Goal: Check status: Check status

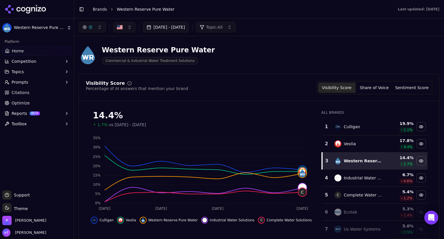
click at [51, 29] on html "Western Reserve Pure Water Platform Home Competition Topics Prompts Citations O…" at bounding box center [222, 119] width 444 height 239
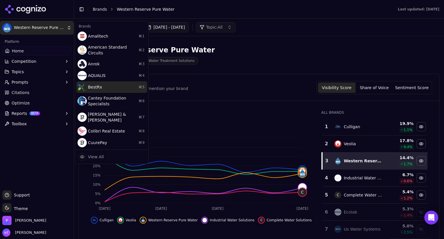
click at [119, 82] on div "BestRx ⌘ 5" at bounding box center [111, 87] width 71 height 12
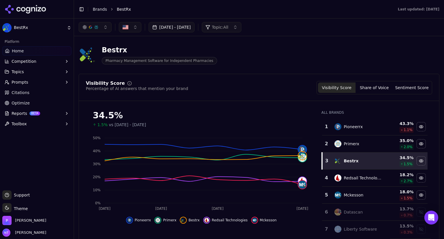
click at [217, 104] on div "Visibility Score Percentage of AI answers that mention your brand Visibility Sc…" at bounding box center [259, 164] width 361 height 181
click at [21, 91] on span "Citations" at bounding box center [21, 93] width 18 height 6
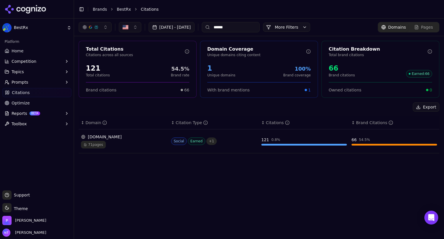
click at [97, 137] on div "[DOMAIN_NAME]" at bounding box center [124, 137] width 86 height 6
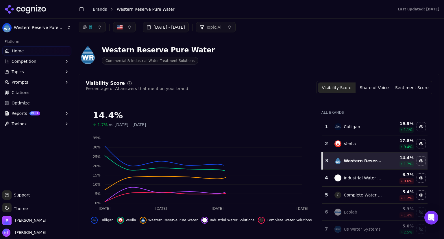
click at [189, 27] on button "[DATE] - [DATE]" at bounding box center [166, 27] width 46 height 10
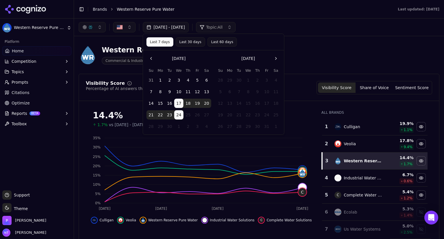
click at [151, 59] on button "Go to the Previous Month" at bounding box center [151, 58] width 9 height 9
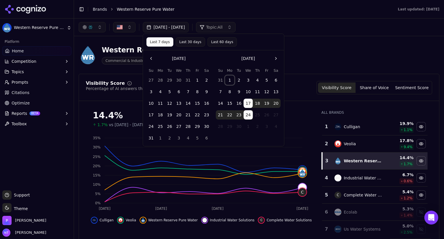
click at [229, 81] on button "1" at bounding box center [229, 79] width 9 height 9
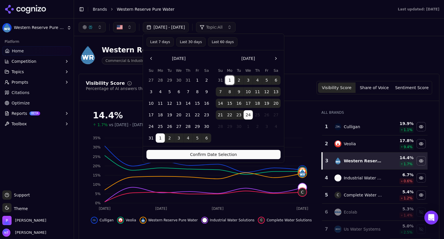
click at [239, 93] on button "9" at bounding box center [239, 91] width 9 height 9
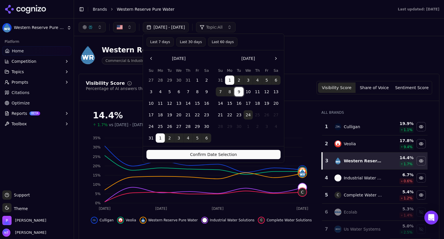
click at [228, 157] on button "Confirm Date Selection" at bounding box center [214, 154] width 134 height 9
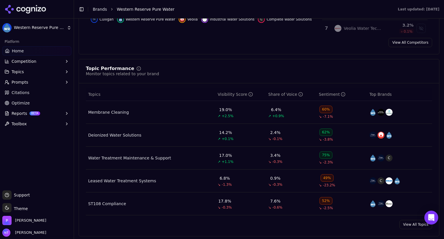
scroll to position [201, 0]
click at [19, 94] on span "Citations" at bounding box center [21, 93] width 18 height 6
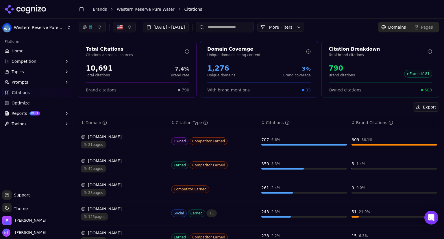
click at [104, 9] on link "Brands" at bounding box center [100, 9] width 14 height 5
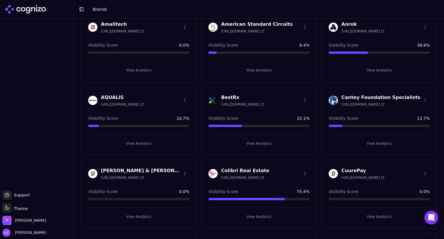
scroll to position [30, 0]
click at [227, 95] on h3 "BestRx" at bounding box center [242, 97] width 43 height 7
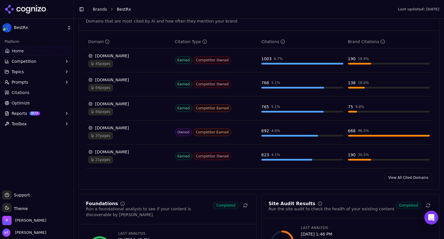
scroll to position [614, 0]
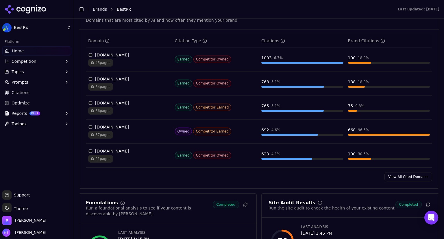
click at [393, 176] on link "View All Cited Domains" at bounding box center [409, 176] width 48 height 9
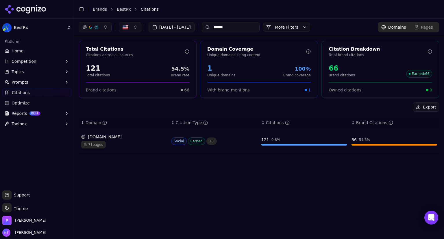
click at [195, 28] on button "[DATE] - [DATE]" at bounding box center [172, 27] width 46 height 10
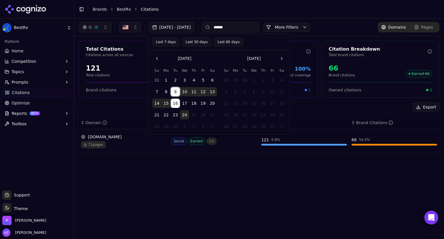
click at [174, 91] on button "9" at bounding box center [175, 91] width 9 height 9
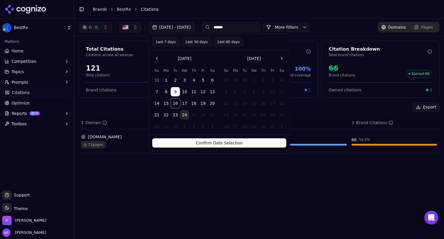
click at [174, 99] on button "16" at bounding box center [175, 103] width 9 height 9
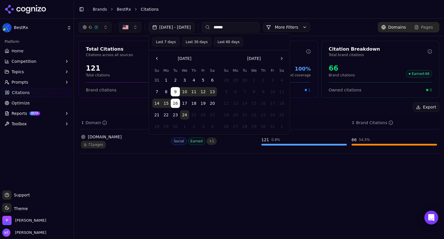
click at [268, 39] on div "Last 7 days Last 30 days Last 60 days" at bounding box center [219, 41] width 134 height 9
click at [312, 120] on div "↕ Citations" at bounding box center [304, 123] width 86 height 6
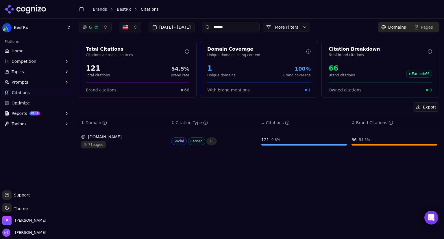
click at [195, 27] on button "[DATE] - [DATE]" at bounding box center [172, 27] width 46 height 10
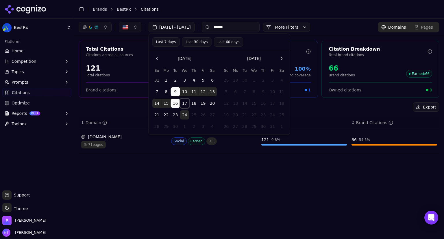
click at [184, 103] on button "17" at bounding box center [184, 103] width 9 height 9
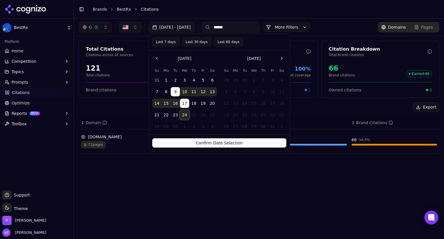
click at [184, 113] on button "24" at bounding box center [184, 114] width 9 height 9
click at [185, 105] on button "17" at bounding box center [184, 103] width 9 height 9
click at [184, 104] on button "17" at bounding box center [184, 103] width 9 height 9
click at [213, 143] on button "Confirm Date Selection" at bounding box center [219, 142] width 134 height 9
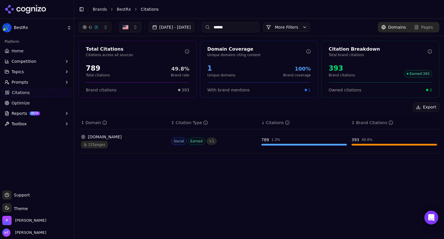
click at [180, 26] on button "[DATE] - [DATE]" at bounding box center [172, 27] width 46 height 10
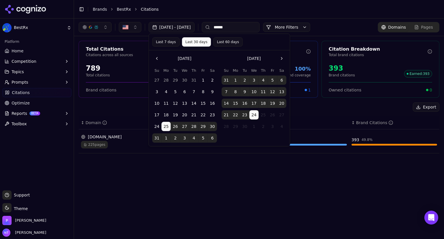
click at [255, 103] on button "17" at bounding box center [254, 103] width 9 height 9
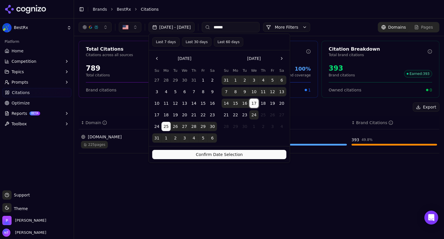
click at [255, 103] on button "17" at bounding box center [254, 103] width 9 height 9
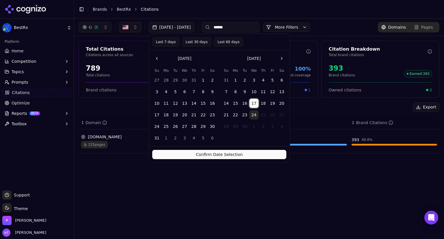
click at [255, 102] on button "17" at bounding box center [254, 103] width 9 height 9
click at [253, 113] on button "24" at bounding box center [254, 114] width 9 height 9
click at [253, 106] on button "17" at bounding box center [254, 103] width 9 height 9
click at [234, 157] on button "Confirm Date Selection" at bounding box center [219, 154] width 134 height 9
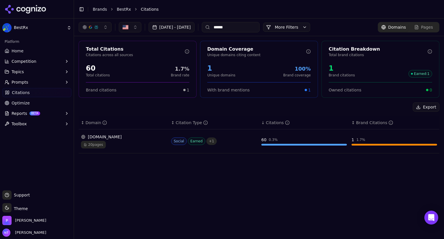
click at [188, 23] on button "[DATE] - [DATE]" at bounding box center [172, 27] width 46 height 10
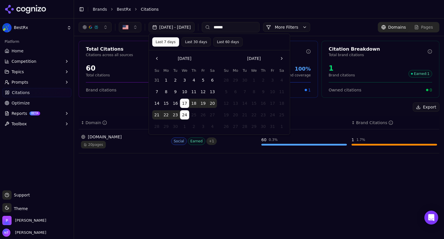
click at [183, 90] on button "10" at bounding box center [184, 91] width 9 height 9
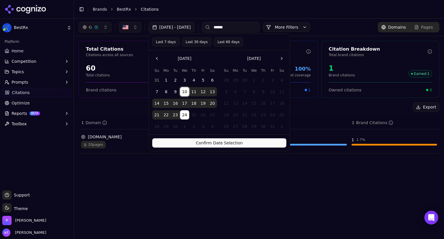
click at [183, 90] on button "10" at bounding box center [184, 91] width 9 height 9
click at [184, 102] on button "17" at bounding box center [184, 103] width 9 height 9
click at [184, 103] on button "17" at bounding box center [184, 103] width 9 height 9
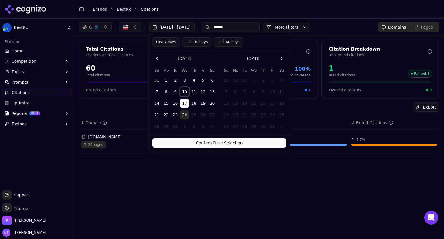
click at [183, 91] on button "10" at bounding box center [184, 91] width 9 height 9
click at [185, 145] on button "Confirm Date Selection" at bounding box center [219, 142] width 134 height 9
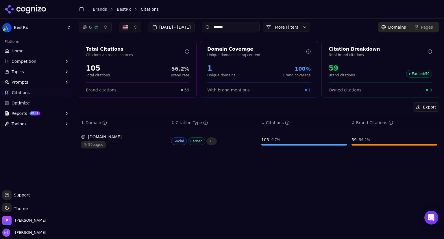
click at [195, 28] on button "[DATE] - [DATE]" at bounding box center [172, 27] width 46 height 10
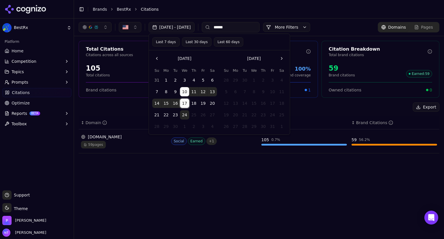
click at [183, 106] on button "17" at bounding box center [184, 103] width 9 height 9
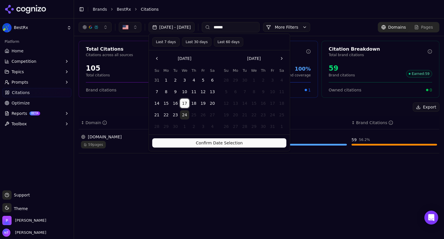
click at [183, 106] on button "17" at bounding box center [184, 103] width 9 height 9
click at [185, 116] on button "24" at bounding box center [184, 114] width 9 height 9
click at [183, 101] on button "17" at bounding box center [184, 103] width 9 height 9
click at [202, 143] on button "Confirm Date Selection" at bounding box center [219, 142] width 134 height 9
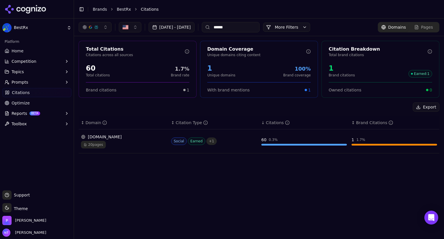
click at [102, 29] on button "button" at bounding box center [95, 27] width 33 height 10
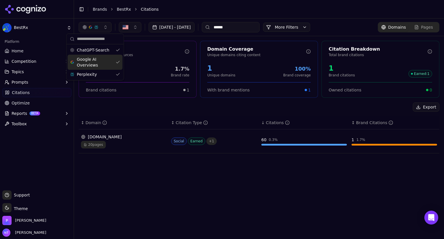
click at [117, 62] on div "Google AI Overviews" at bounding box center [95, 62] width 55 height 15
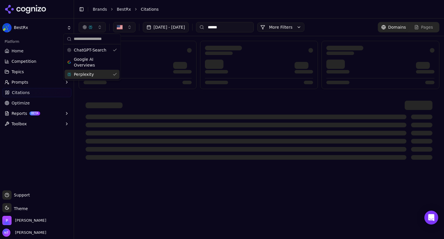
click at [115, 72] on div "Perplexity" at bounding box center [91, 74] width 55 height 9
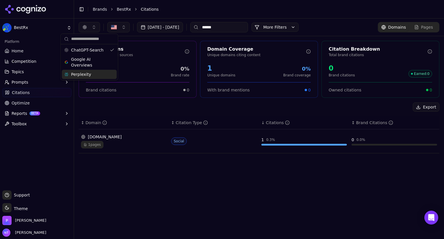
click at [213, 5] on div "Toggle Sidebar Brands BestRx Citations" at bounding box center [253, 9] width 359 height 8
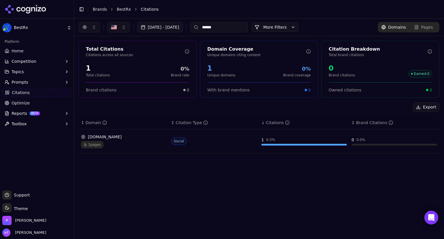
click at [183, 25] on button "[DATE] - [DATE]" at bounding box center [160, 27] width 46 height 10
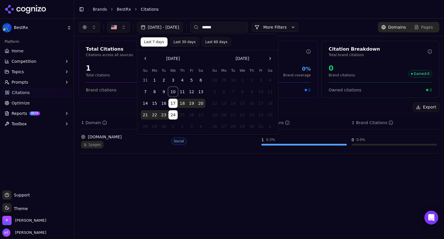
click at [172, 93] on button "10" at bounding box center [173, 91] width 9 height 9
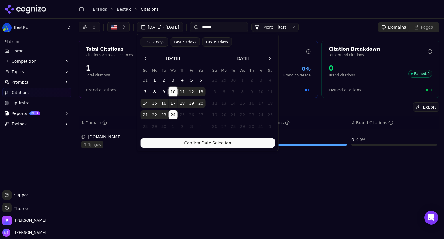
click at [172, 93] on button "10" at bounding box center [173, 91] width 9 height 9
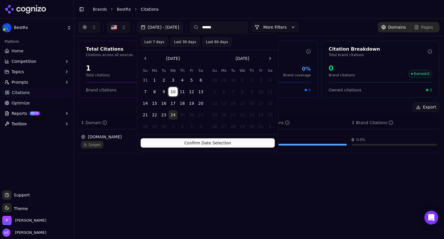
click at [172, 93] on button "10" at bounding box center [173, 91] width 9 height 9
click at [172, 103] on button "17" at bounding box center [173, 103] width 9 height 9
click at [172, 91] on button "10" at bounding box center [173, 91] width 9 height 9
click at [196, 141] on button "Confirm Date Selection" at bounding box center [208, 142] width 134 height 9
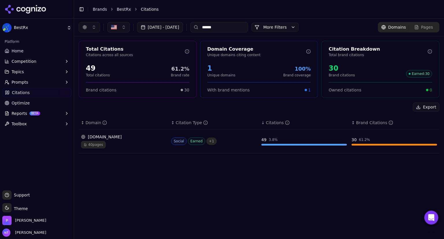
drag, startPoint x: 236, startPoint y: 27, endPoint x: 214, endPoint y: 26, distance: 22.0
click at [214, 26] on div "******" at bounding box center [219, 27] width 58 height 10
type input "*"
type input "*********"
click at [180, 26] on button "[DATE] - [DATE]" at bounding box center [160, 27] width 46 height 10
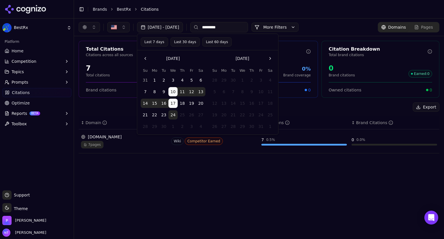
click at [172, 102] on button "17" at bounding box center [173, 103] width 9 height 9
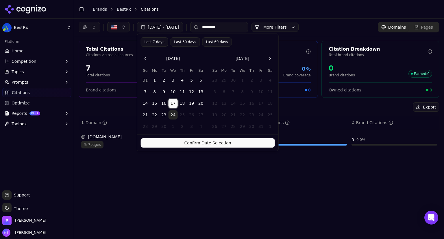
click at [172, 102] on button "17" at bounding box center [173, 103] width 9 height 9
click at [172, 112] on button "24" at bounding box center [173, 114] width 9 height 9
click at [196, 142] on button "Confirm Date Selection" at bounding box center [208, 142] width 134 height 9
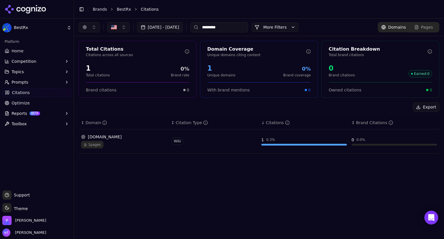
click at [93, 29] on button "button" at bounding box center [89, 27] width 21 height 10
click at [201, 3] on header "Toggle Sidebar Brands BestRx Citations" at bounding box center [259, 9] width 370 height 19
click at [25, 50] on link "Home" at bounding box center [36, 50] width 69 height 9
